Goal: Information Seeking & Learning: Learn about a topic

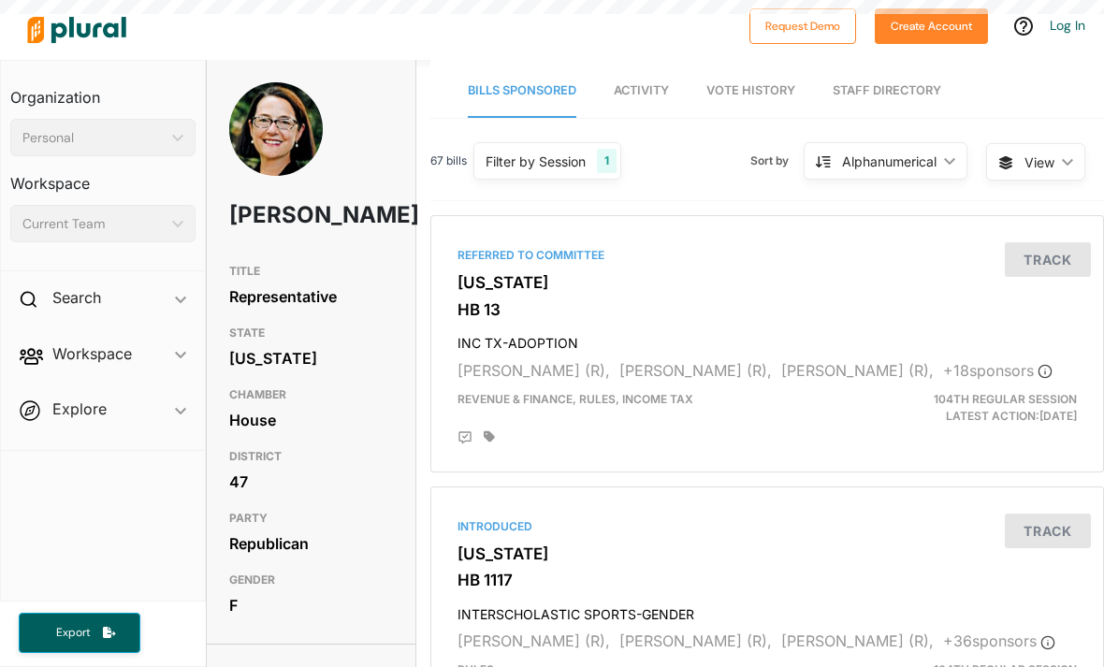
scroll to position [60, 0]
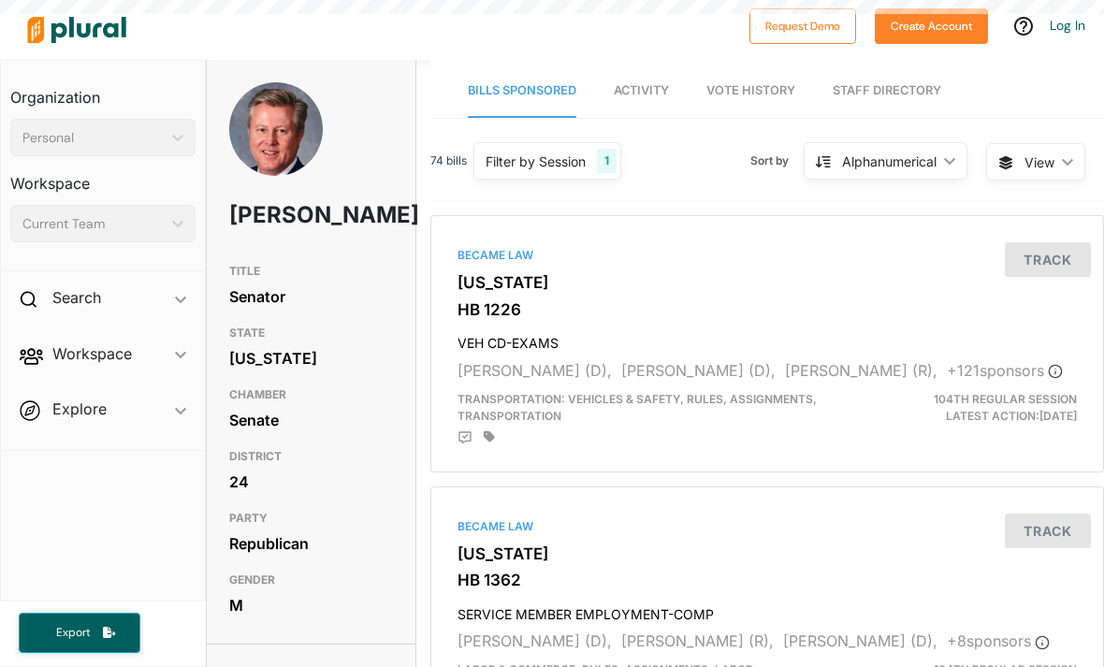
scroll to position [60, 0]
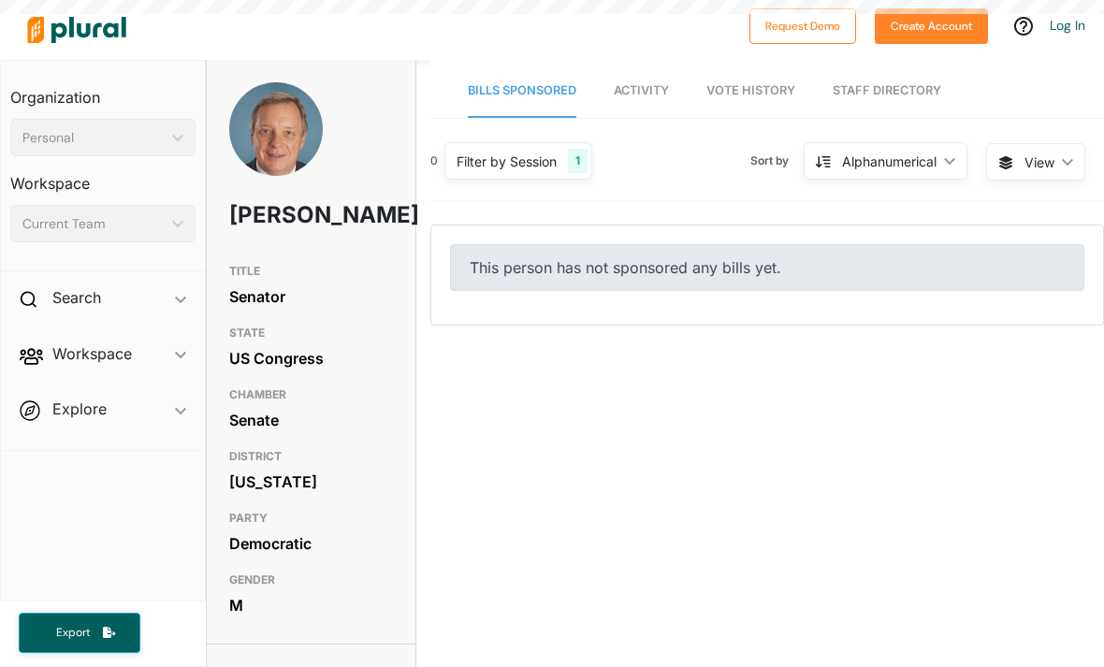
scroll to position [60, 0]
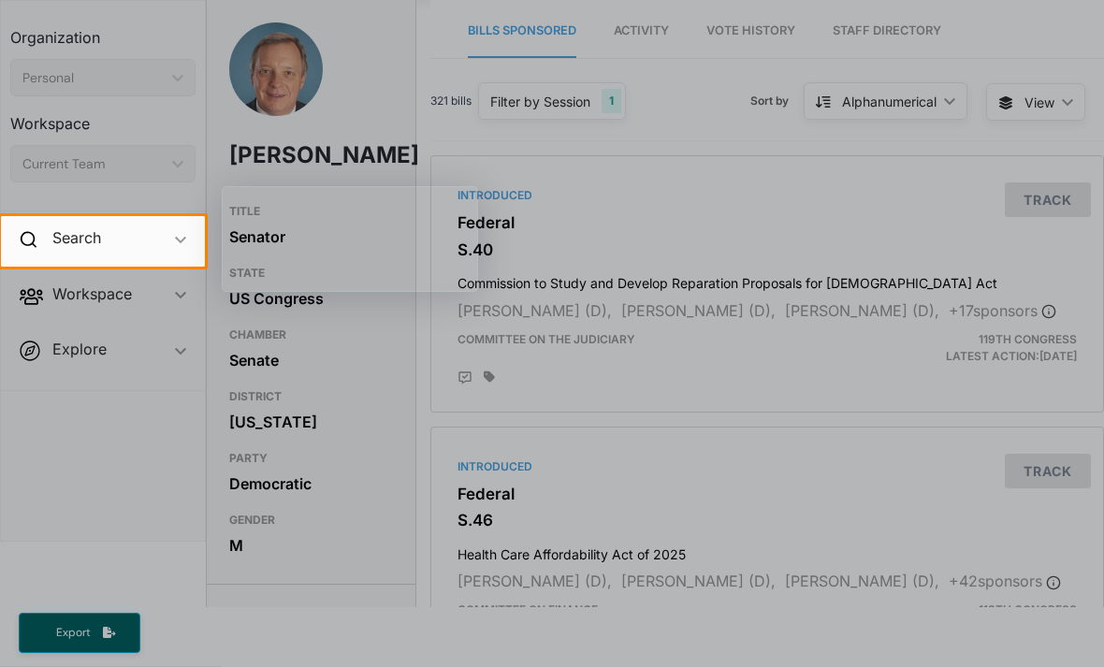
click at [776, 148] on div at bounding box center [552, 78] width 1104 height 276
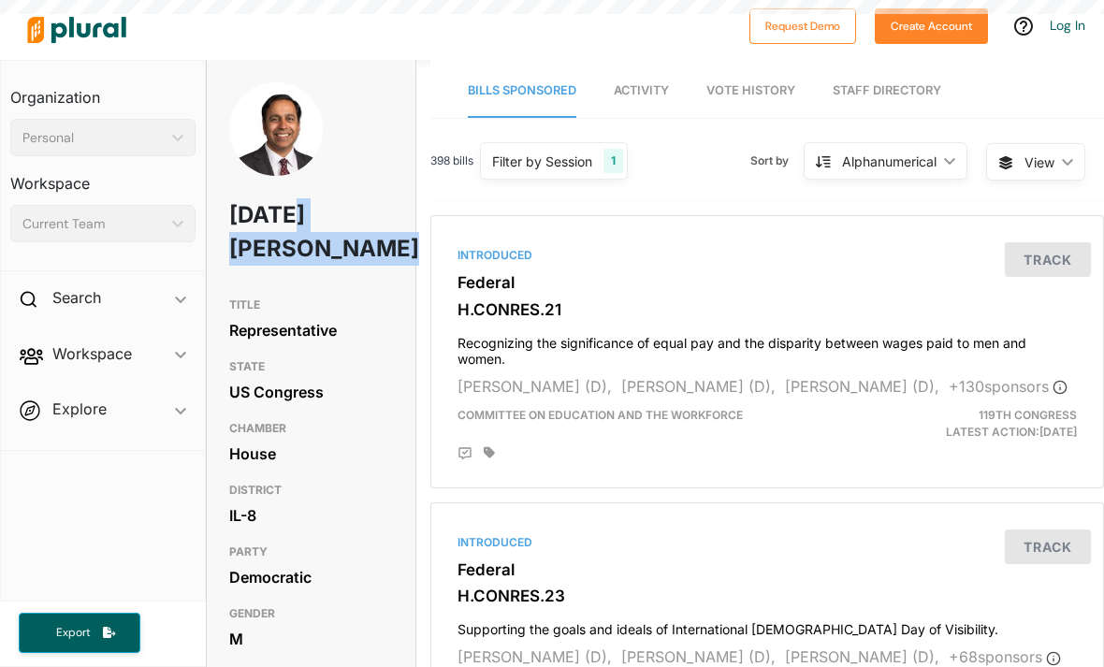
scroll to position [60, 0]
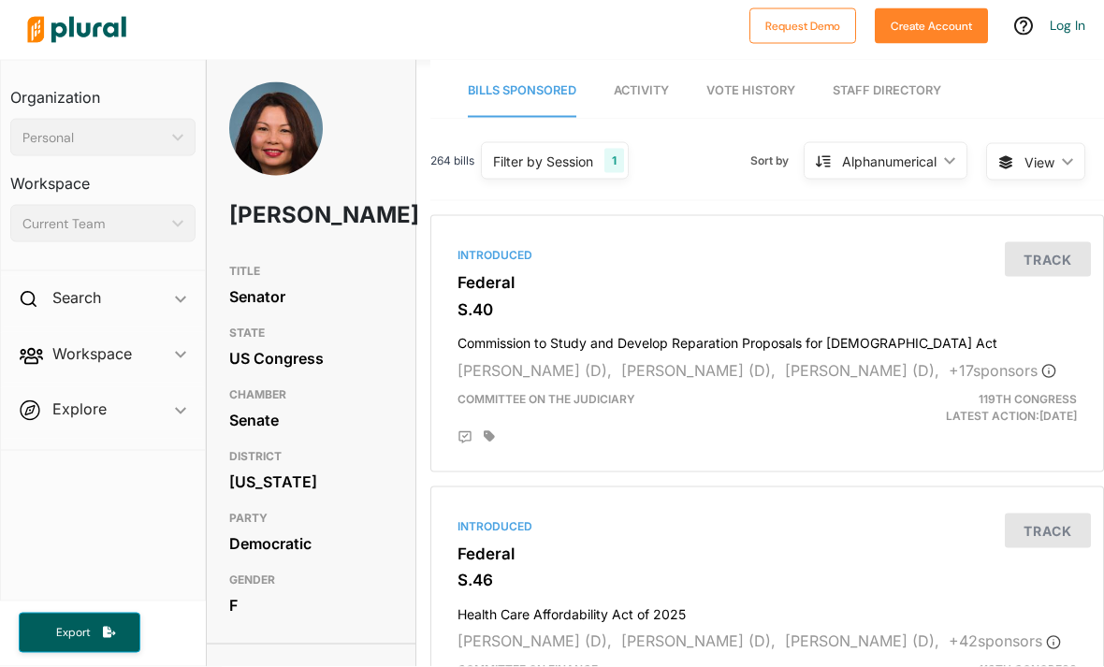
scroll to position [14, 0]
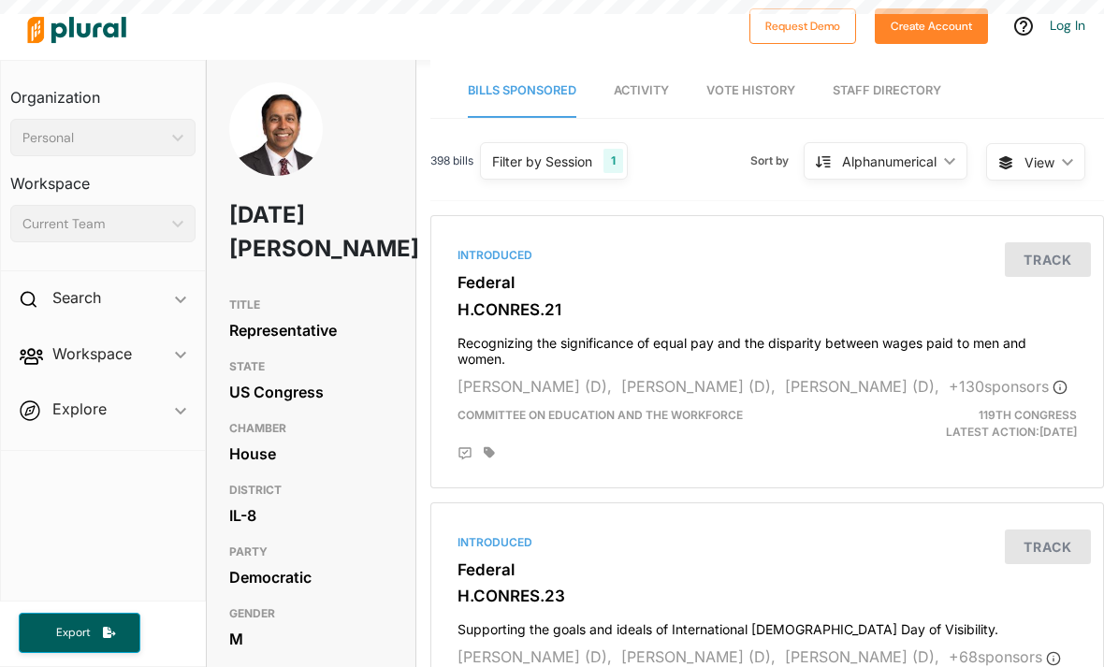
scroll to position [60, 0]
